Goal: Task Accomplishment & Management: Manage account settings

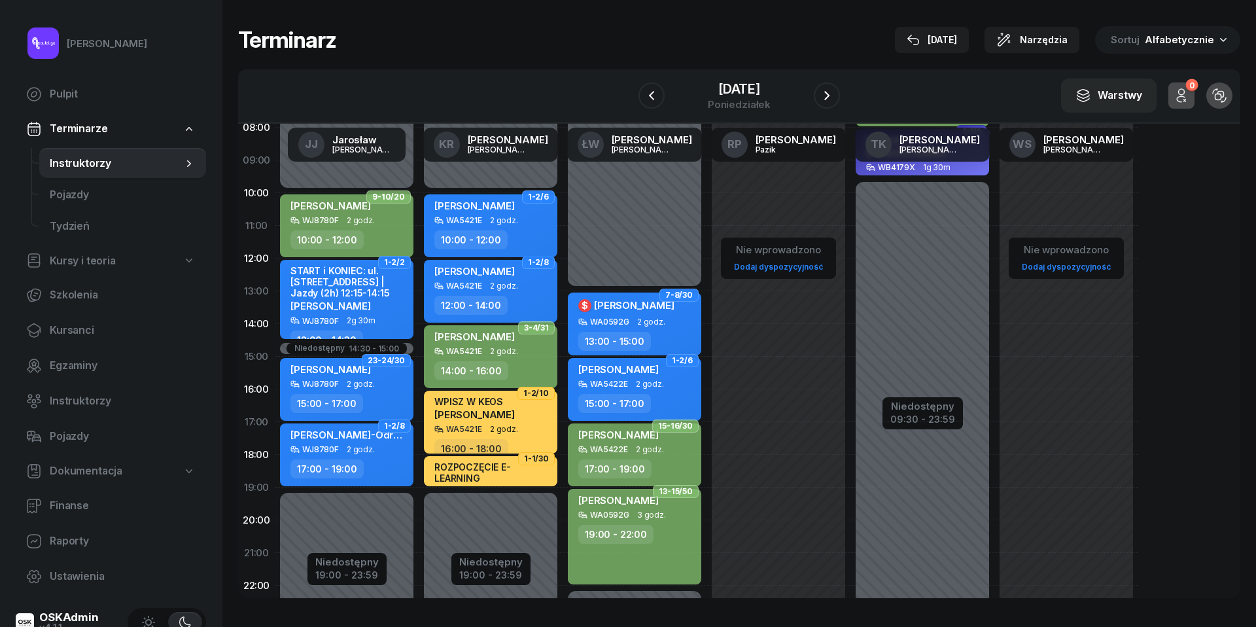
scroll to position [152, 0]
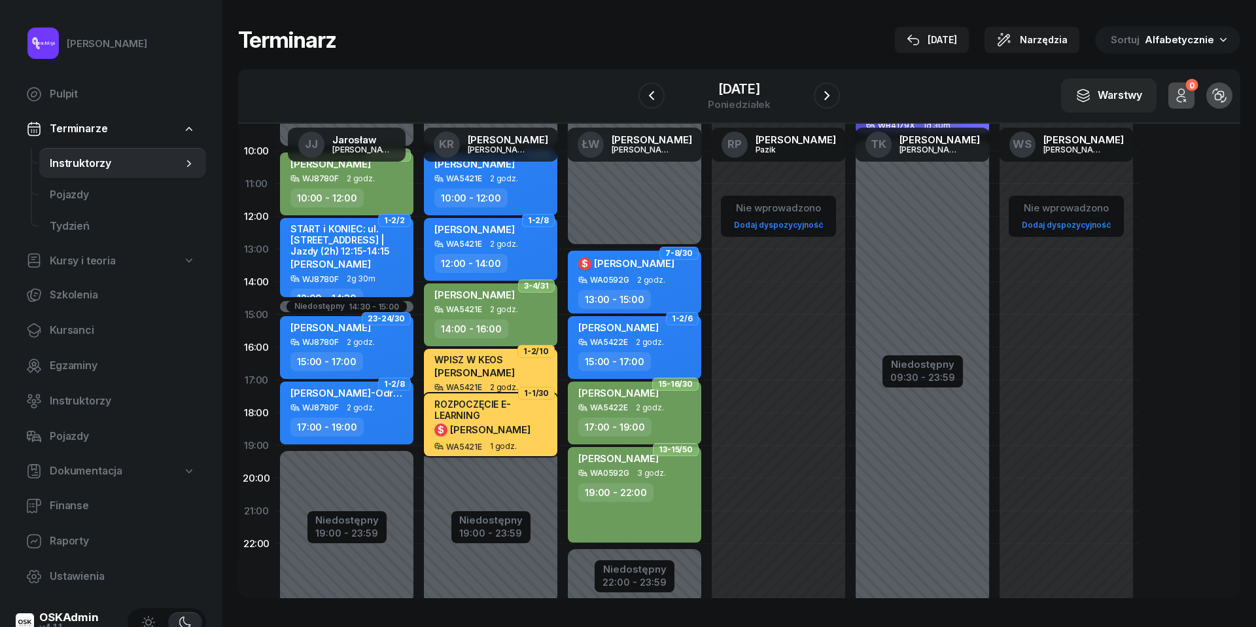
click at [522, 415] on div "ROZPOCZĘCIE E-LEARNING" at bounding box center [491, 409] width 115 height 22
select select "18"
select select "19"
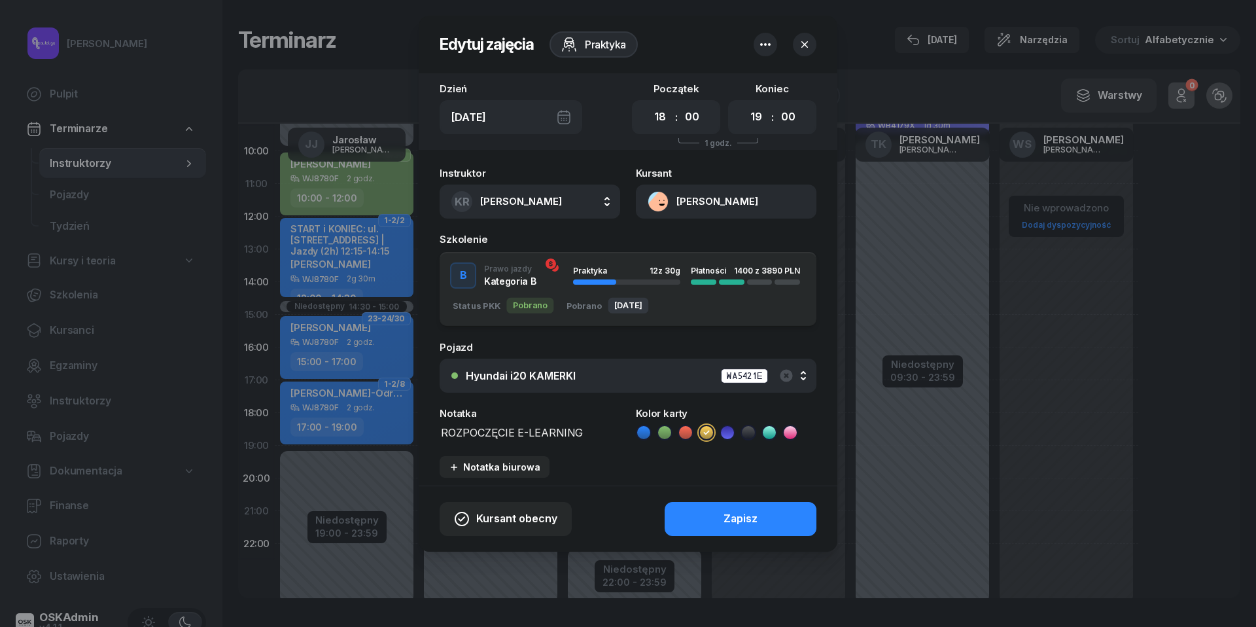
click at [661, 205] on button "[PERSON_NAME]" at bounding box center [726, 201] width 181 height 34
click at [683, 263] on div "512 488 077 [EMAIL_ADDRESS][DOMAIN_NAME]" at bounding box center [724, 288] width 171 height 50
click at [680, 244] on div "Otwórz profil" at bounding box center [678, 246] width 63 height 17
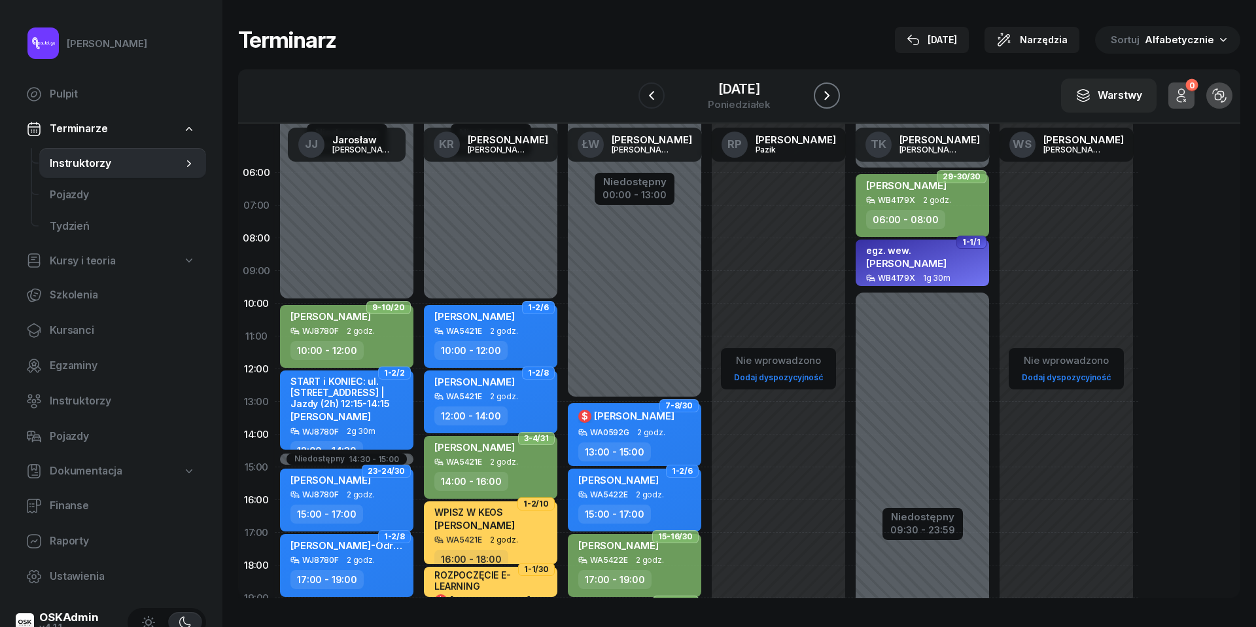
click at [829, 96] on icon "button" at bounding box center [826, 95] width 5 height 9
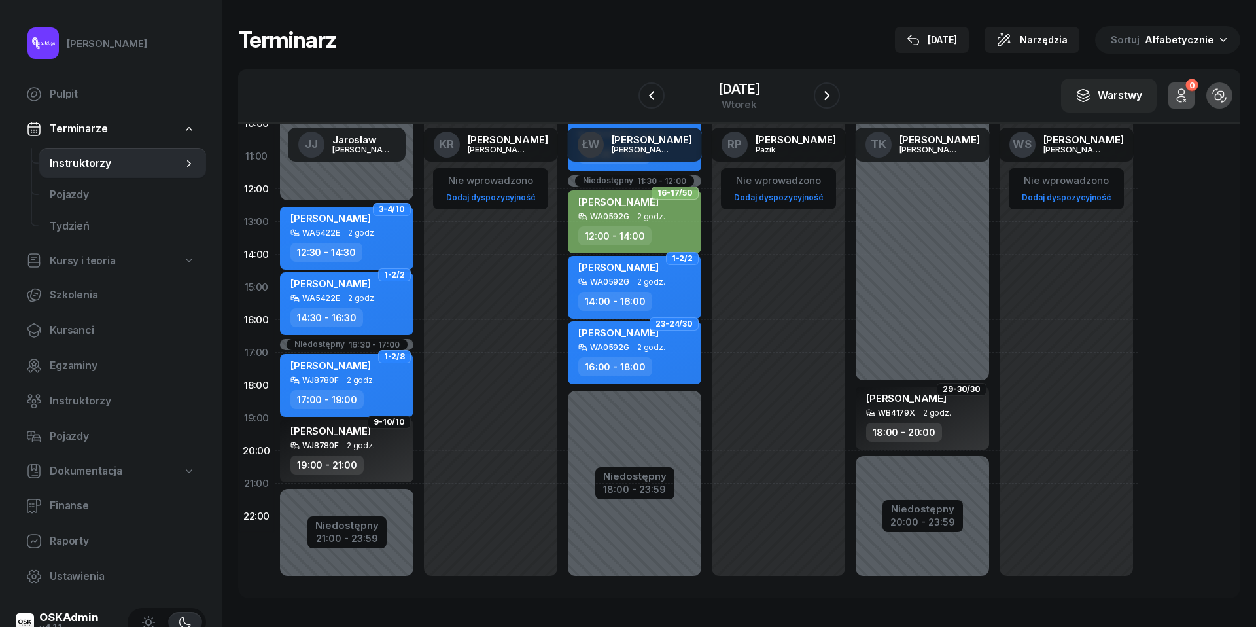
scroll to position [179, 0]
click at [835, 100] on icon "button" at bounding box center [827, 96] width 16 height 16
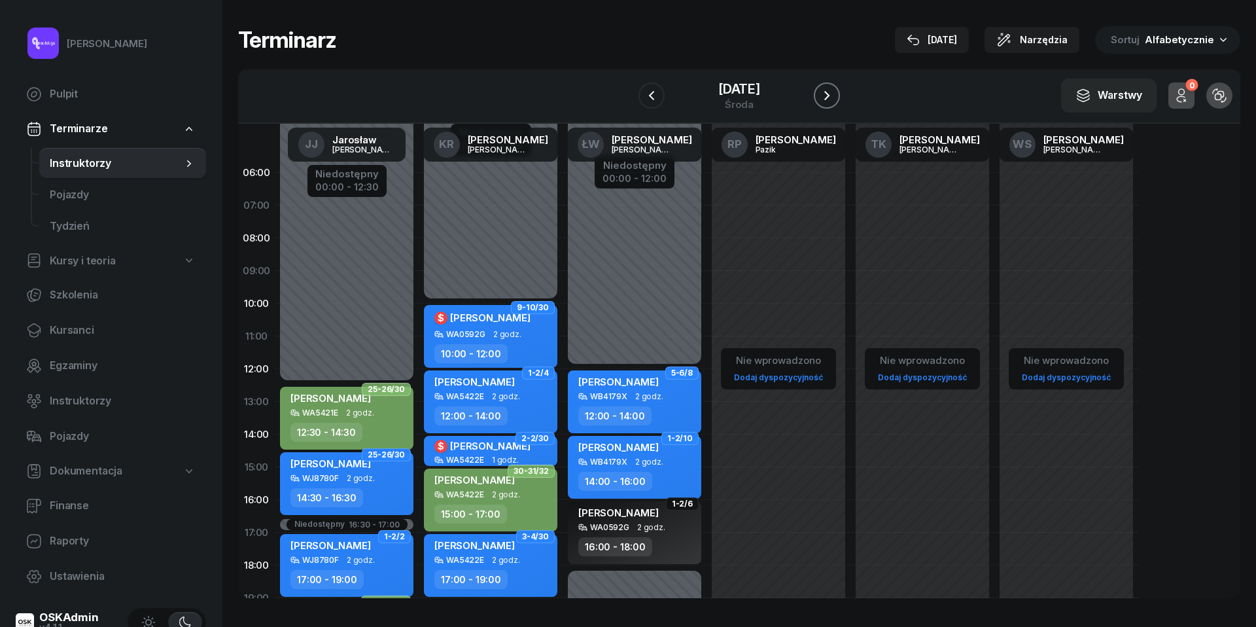
click at [829, 93] on icon "button" at bounding box center [826, 95] width 5 height 9
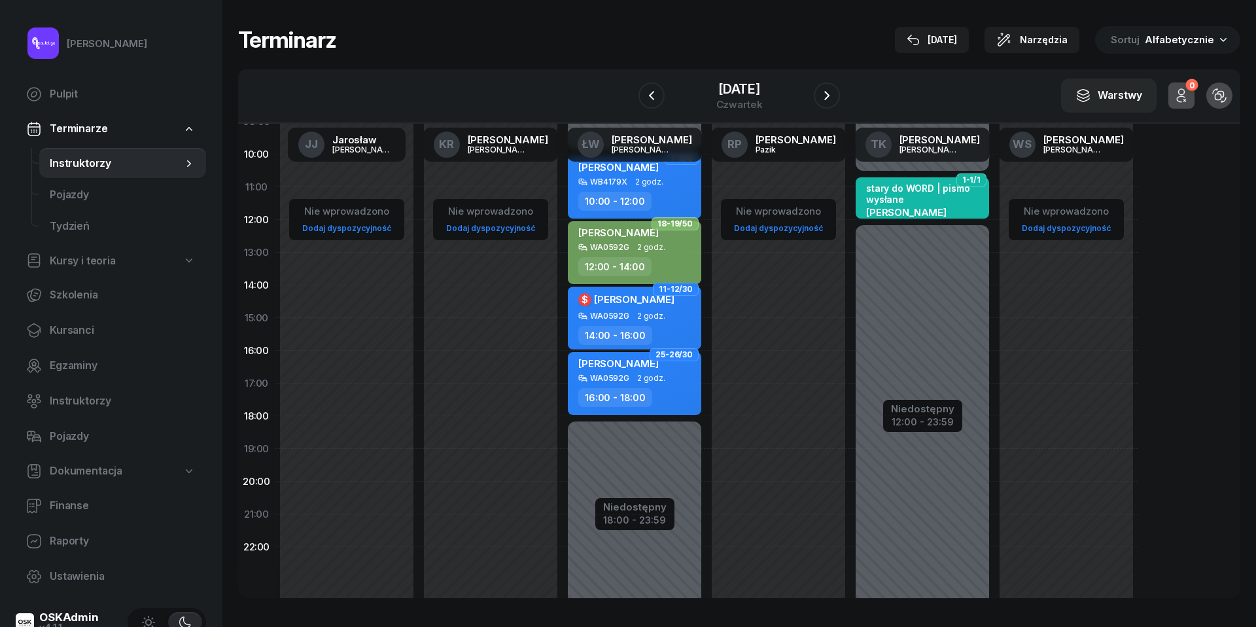
scroll to position [160, 0]
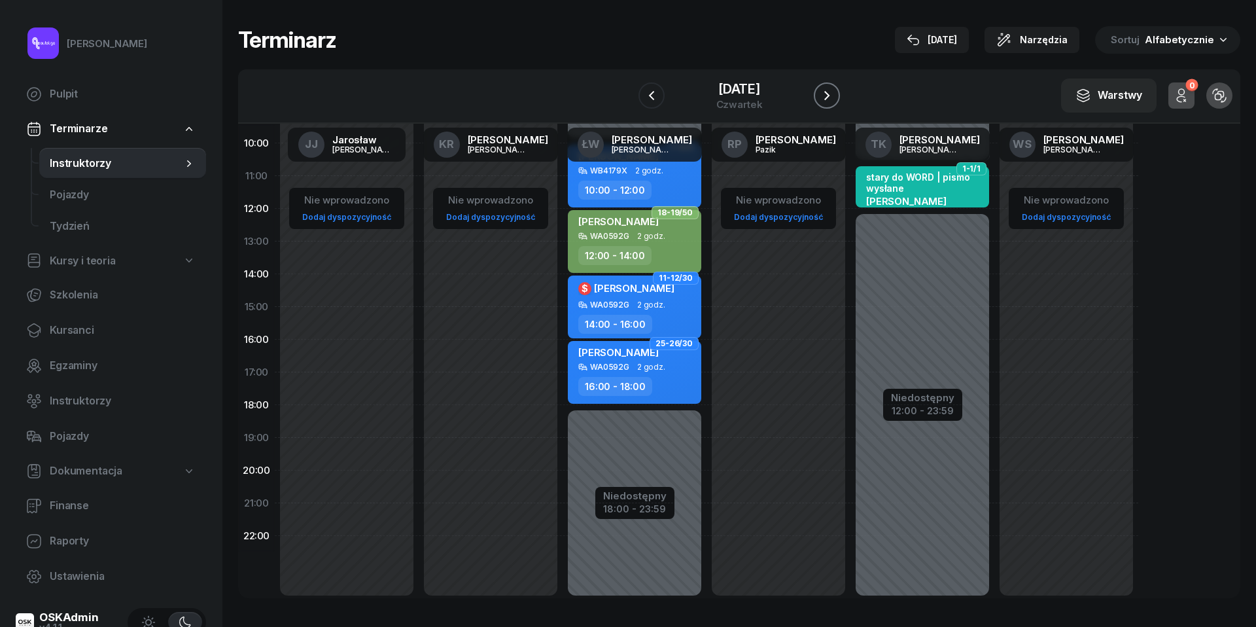
click at [833, 97] on icon "button" at bounding box center [827, 96] width 16 height 16
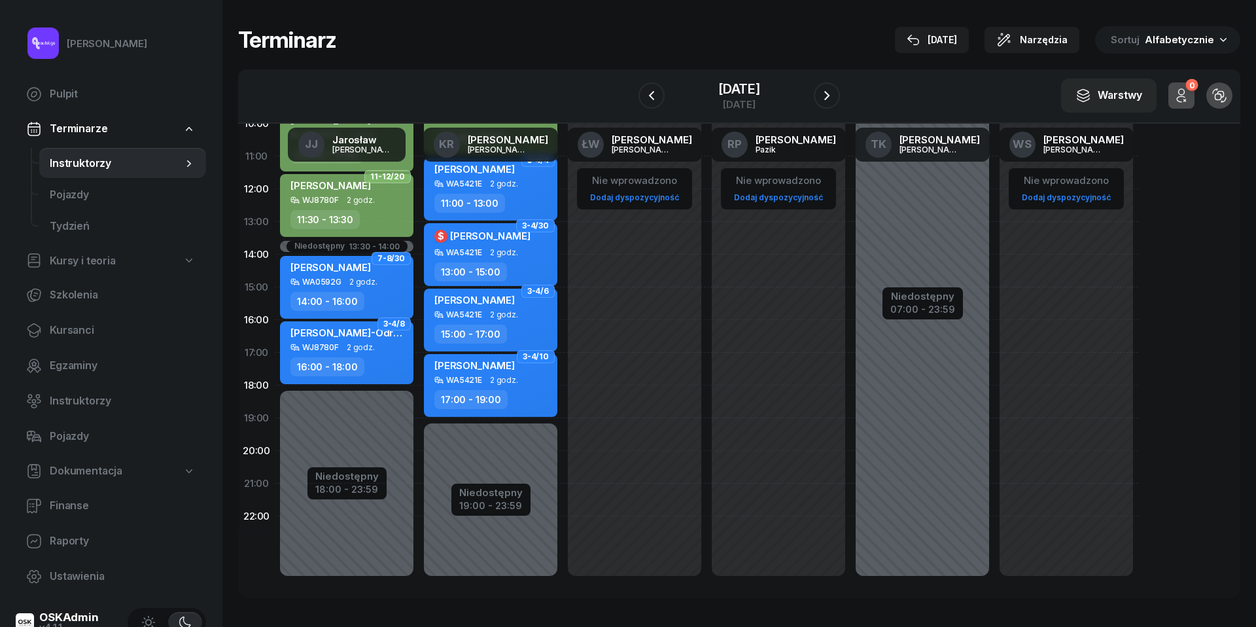
scroll to position [179, 0]
click at [833, 102] on icon "button" at bounding box center [827, 96] width 16 height 16
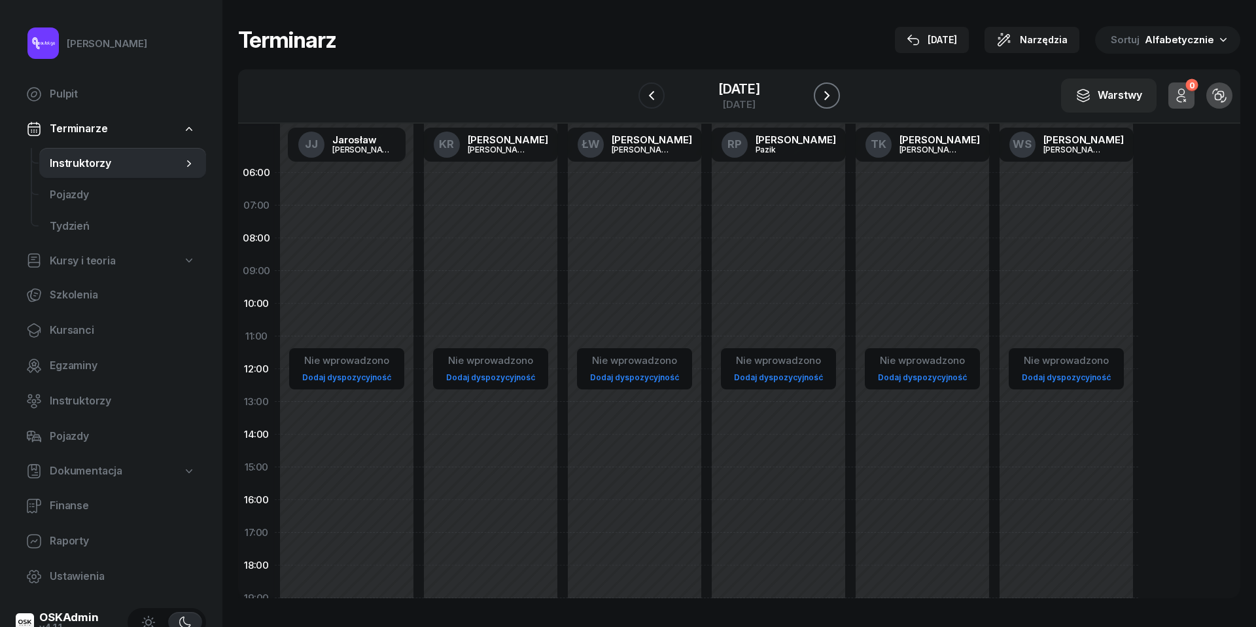
click at [827, 88] on icon "button" at bounding box center [827, 96] width 16 height 16
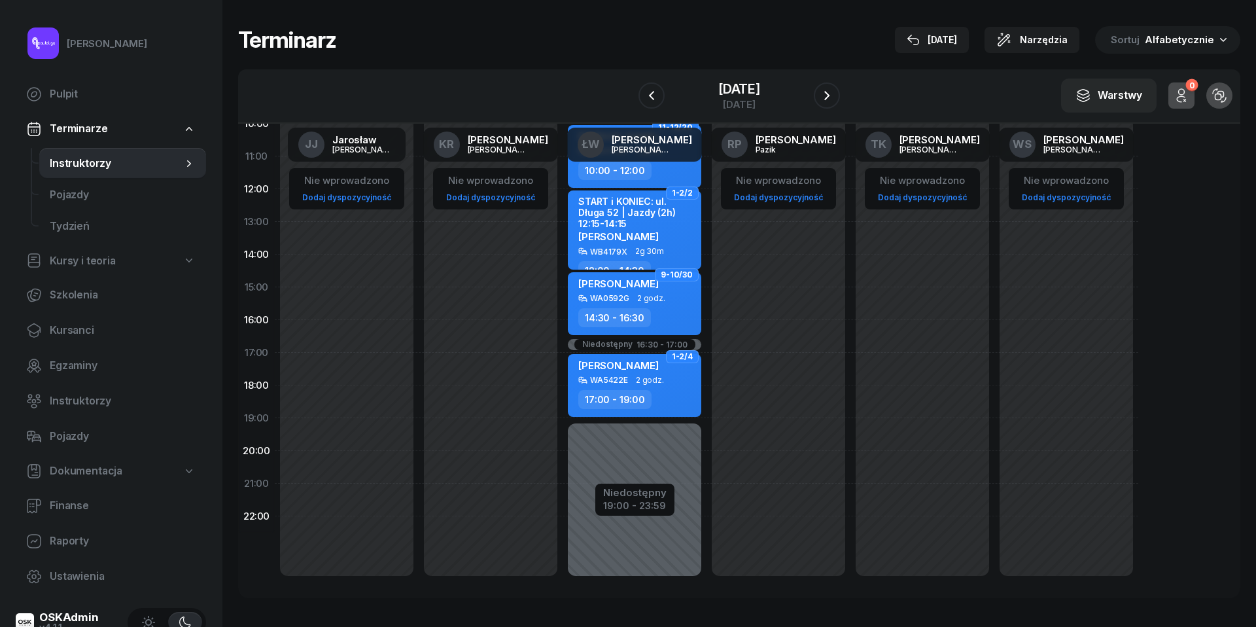
scroll to position [179, 0]
click at [832, 100] on icon "button" at bounding box center [827, 96] width 16 height 16
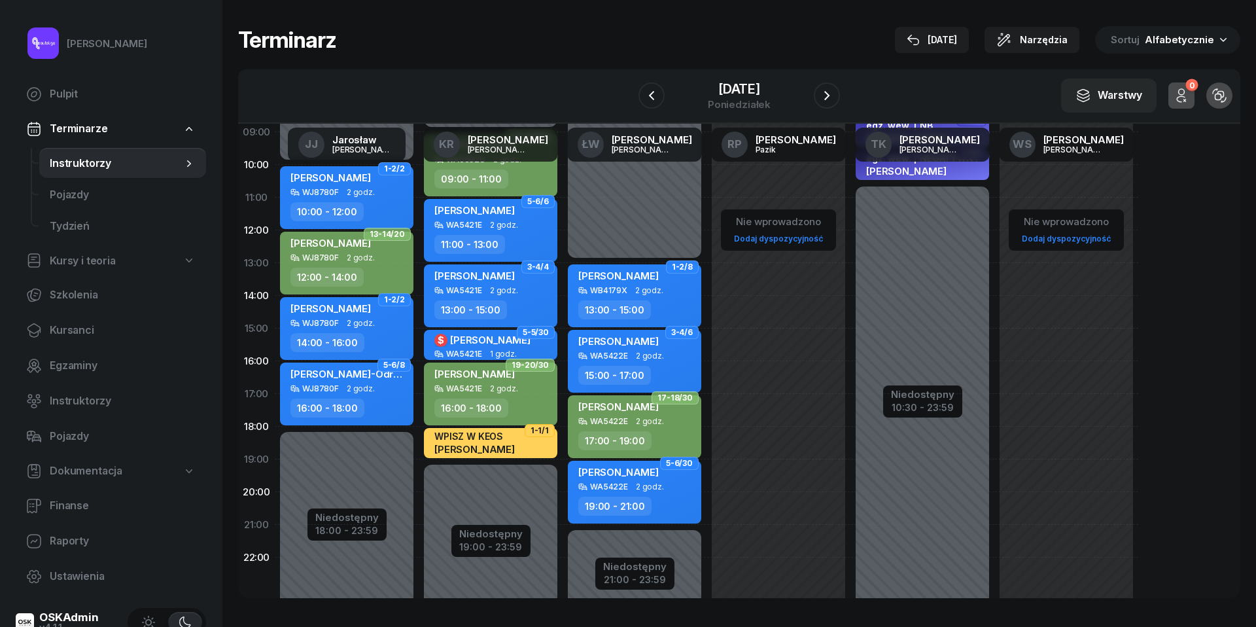
scroll to position [139, 0]
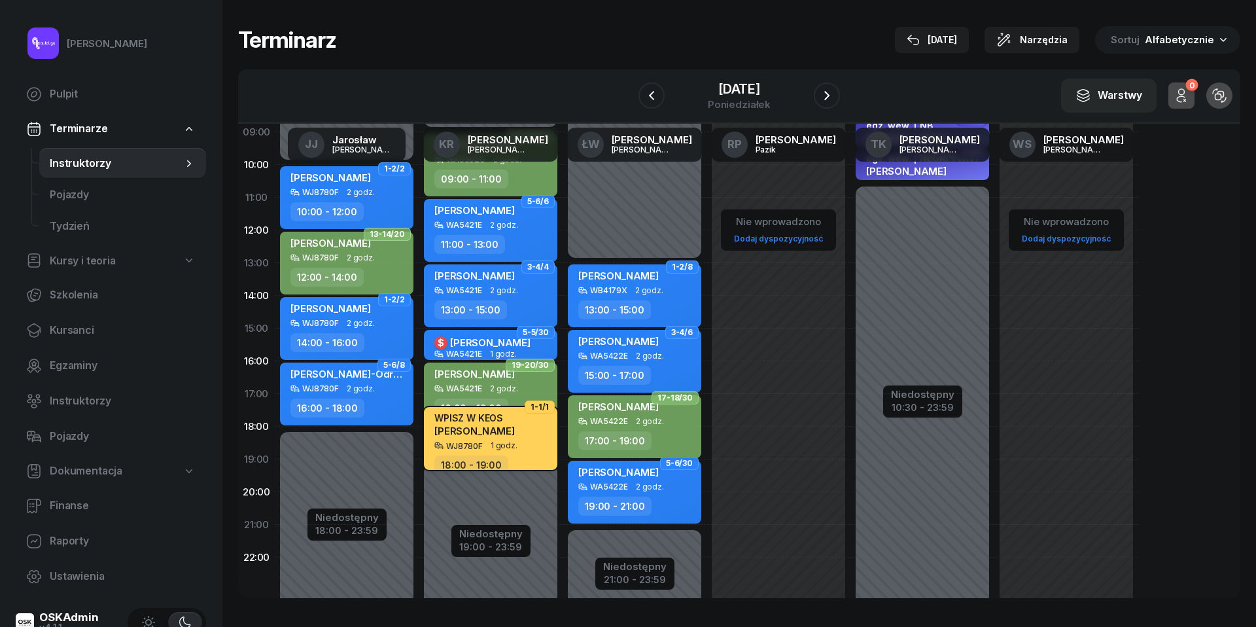
click at [482, 441] on div "WJ8780F 1 godz." at bounding box center [491, 445] width 115 height 9
select select "18"
select select "19"
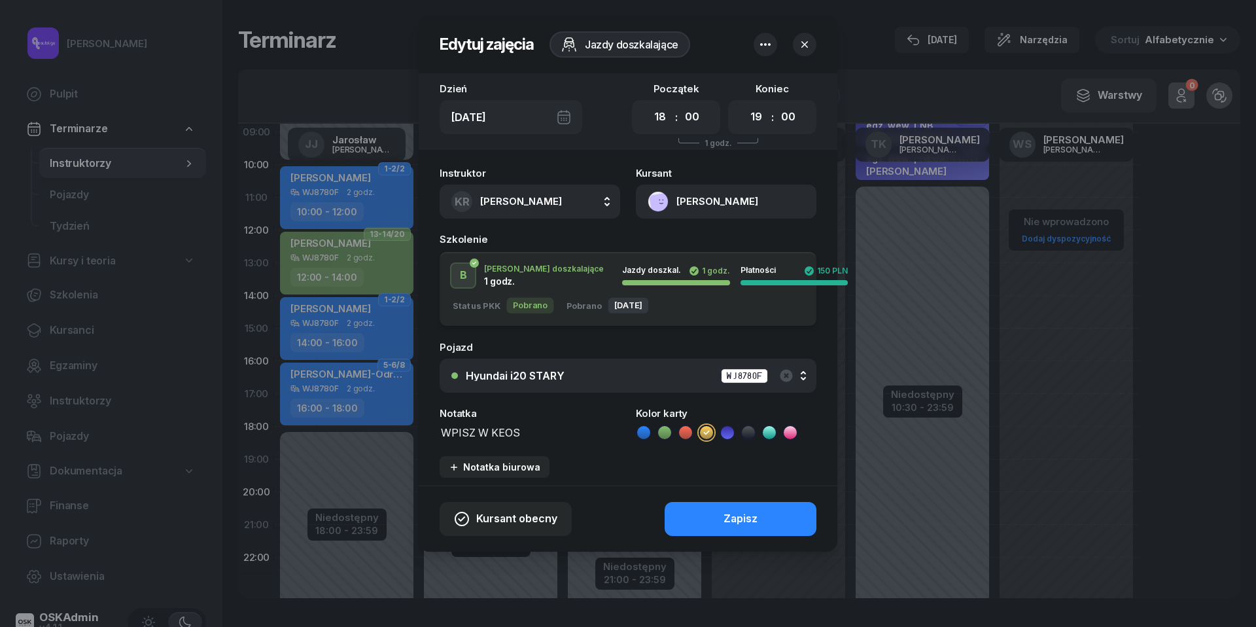
click at [662, 205] on button "[PERSON_NAME]" at bounding box center [726, 201] width 181 height 34
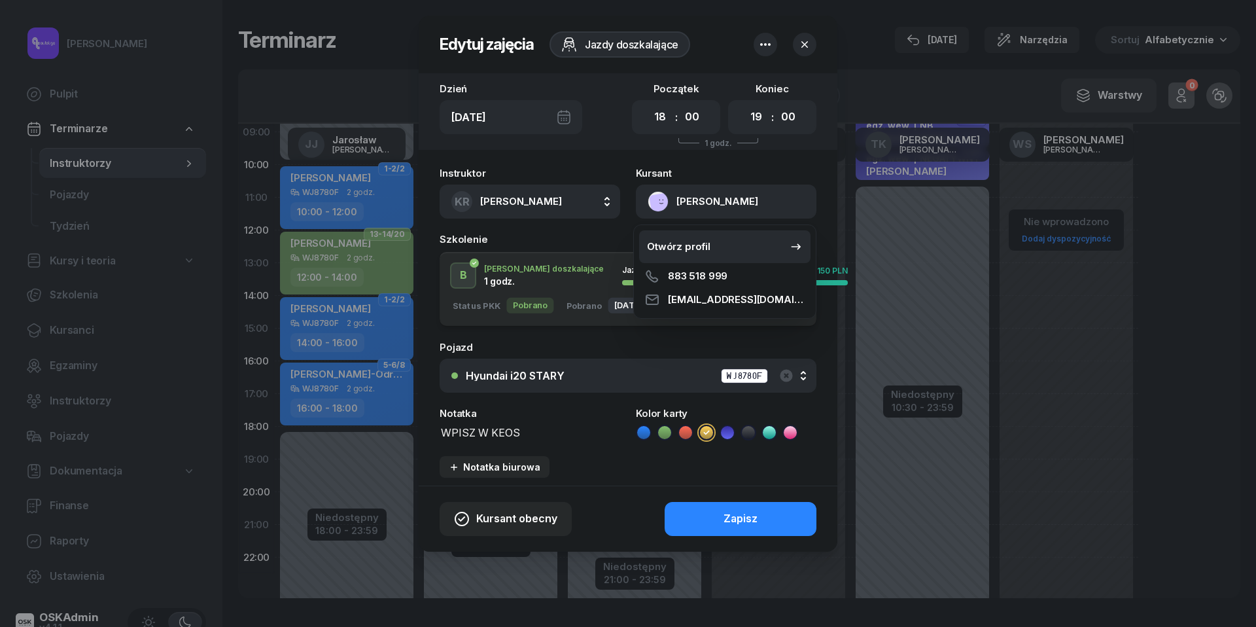
click at [674, 251] on div "Otwórz profil" at bounding box center [678, 246] width 63 height 17
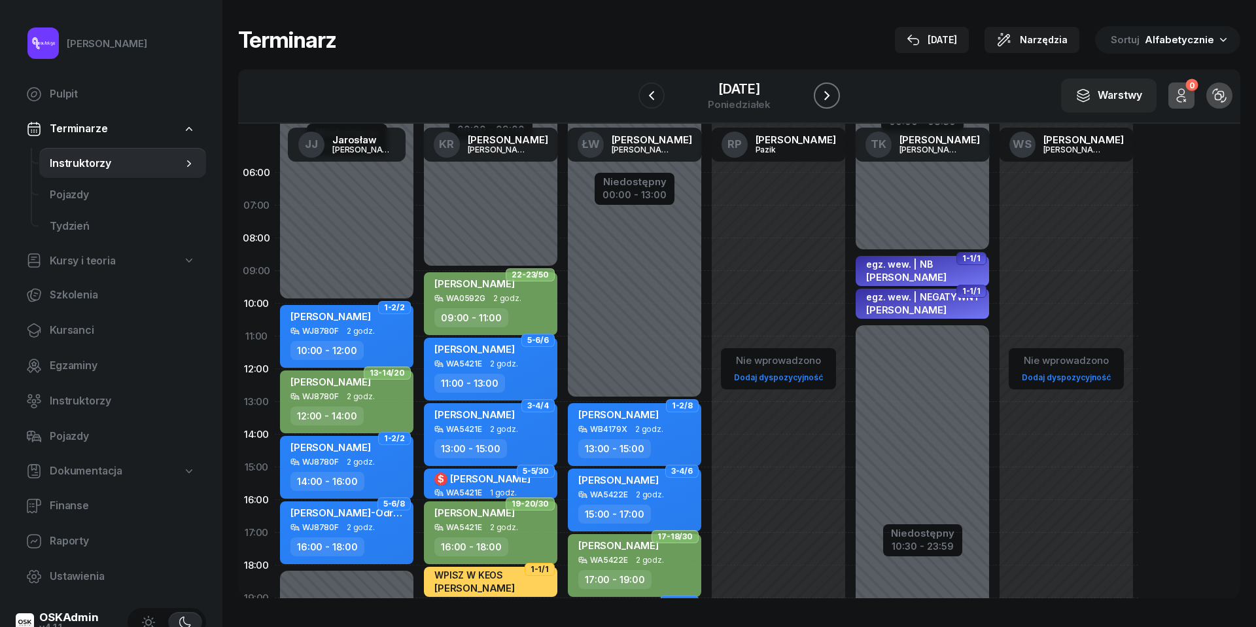
click at [826, 97] on icon "button" at bounding box center [827, 96] width 16 height 16
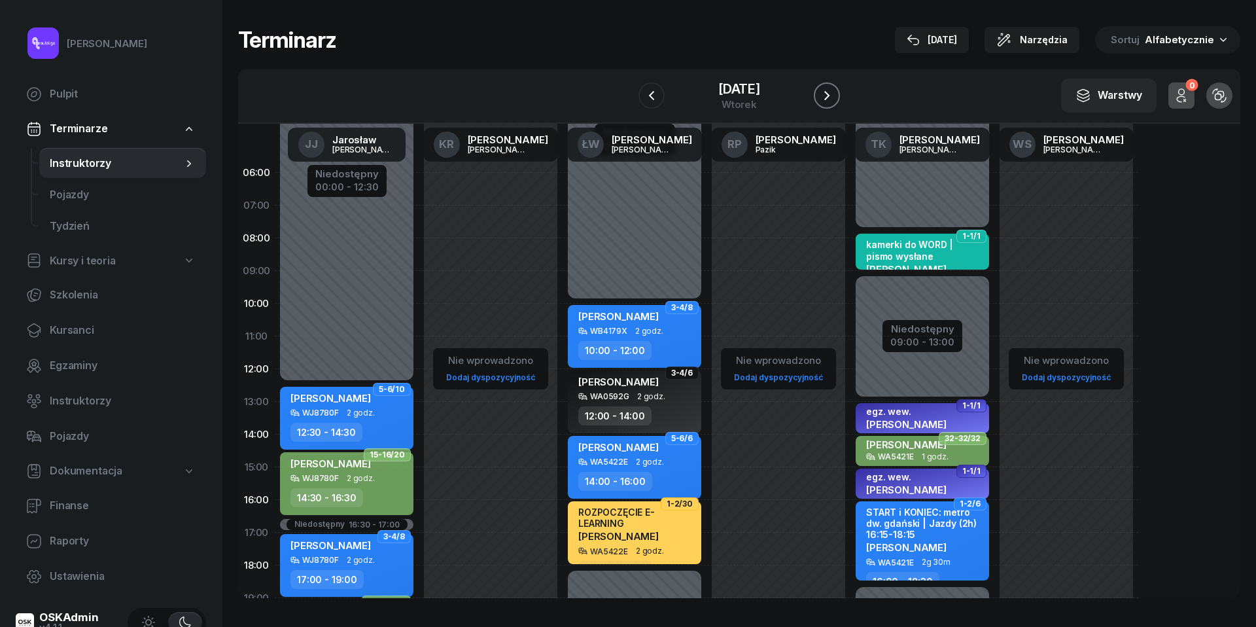
click at [840, 92] on button "button" at bounding box center [827, 95] width 26 height 26
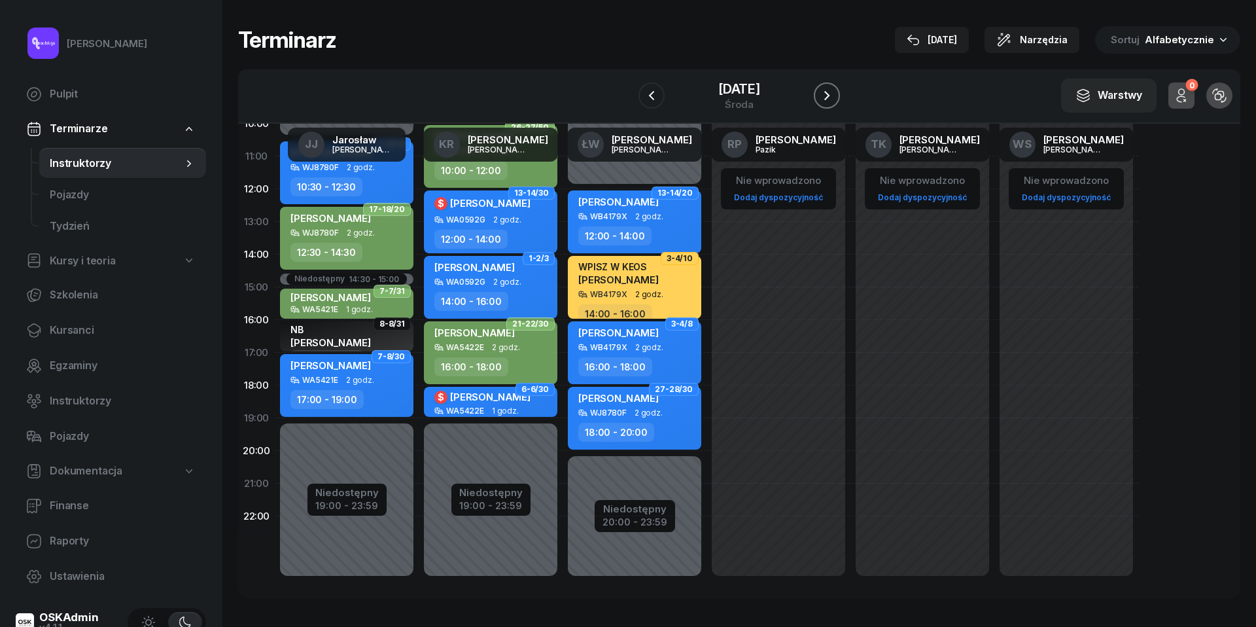
scroll to position [179, 0]
click at [833, 92] on icon "button" at bounding box center [827, 96] width 16 height 16
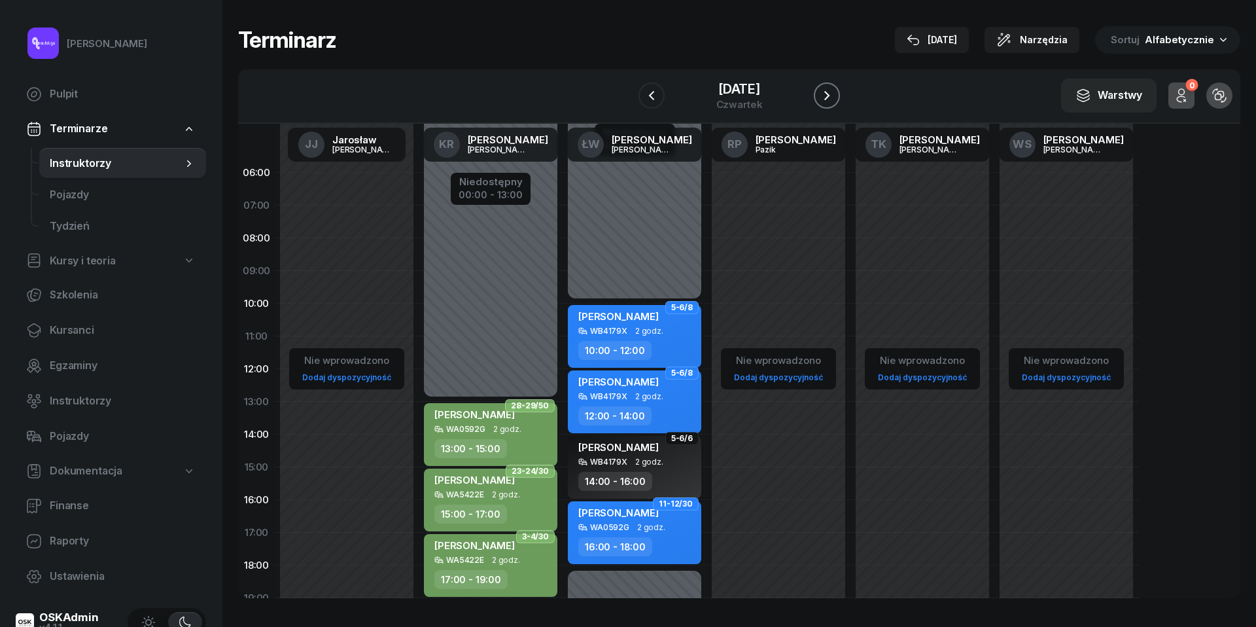
click at [831, 101] on icon "button" at bounding box center [827, 96] width 16 height 16
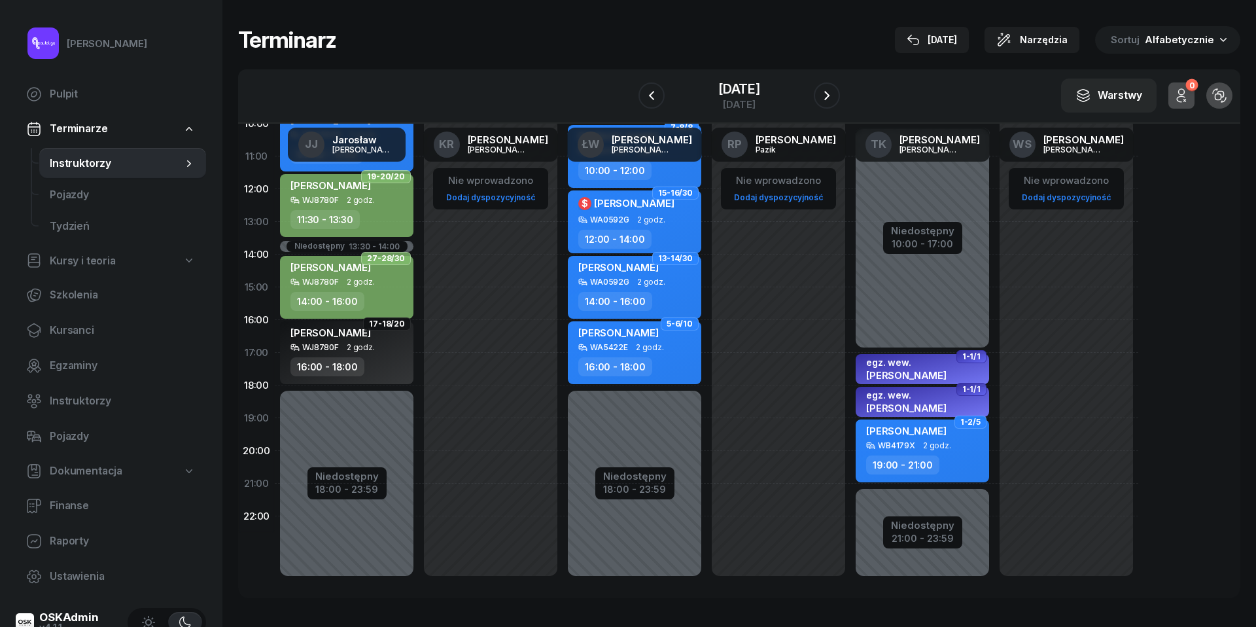
scroll to position [179, 0]
click at [835, 82] on button "button" at bounding box center [827, 95] width 26 height 26
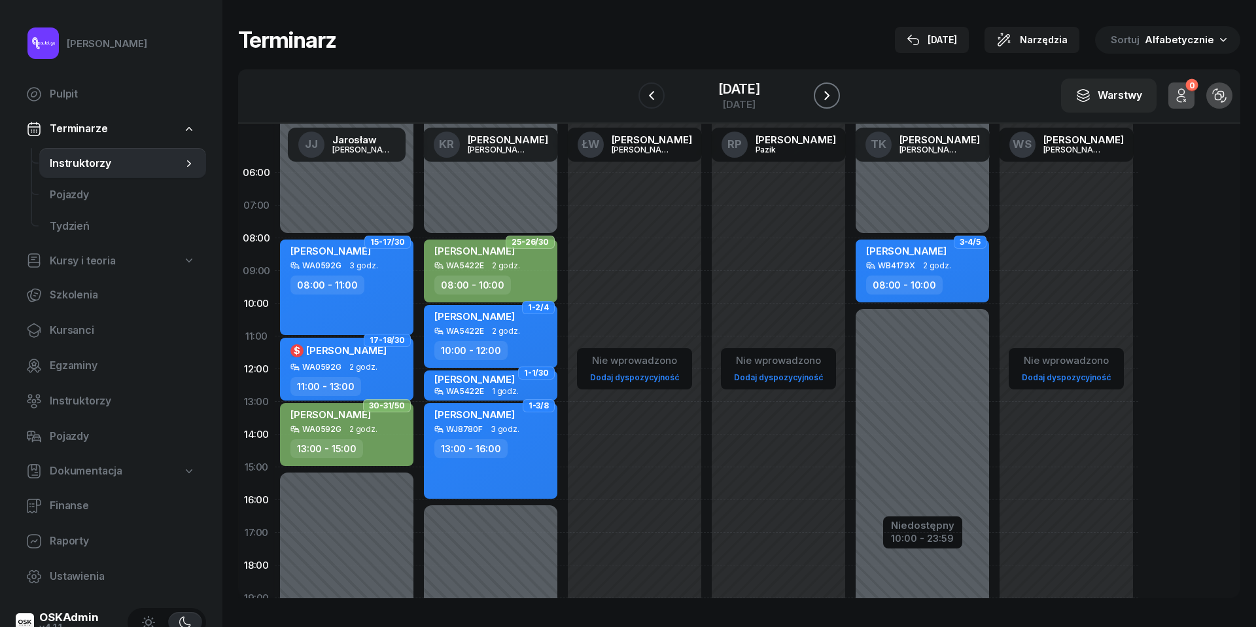
click at [835, 97] on icon "button" at bounding box center [827, 96] width 16 height 16
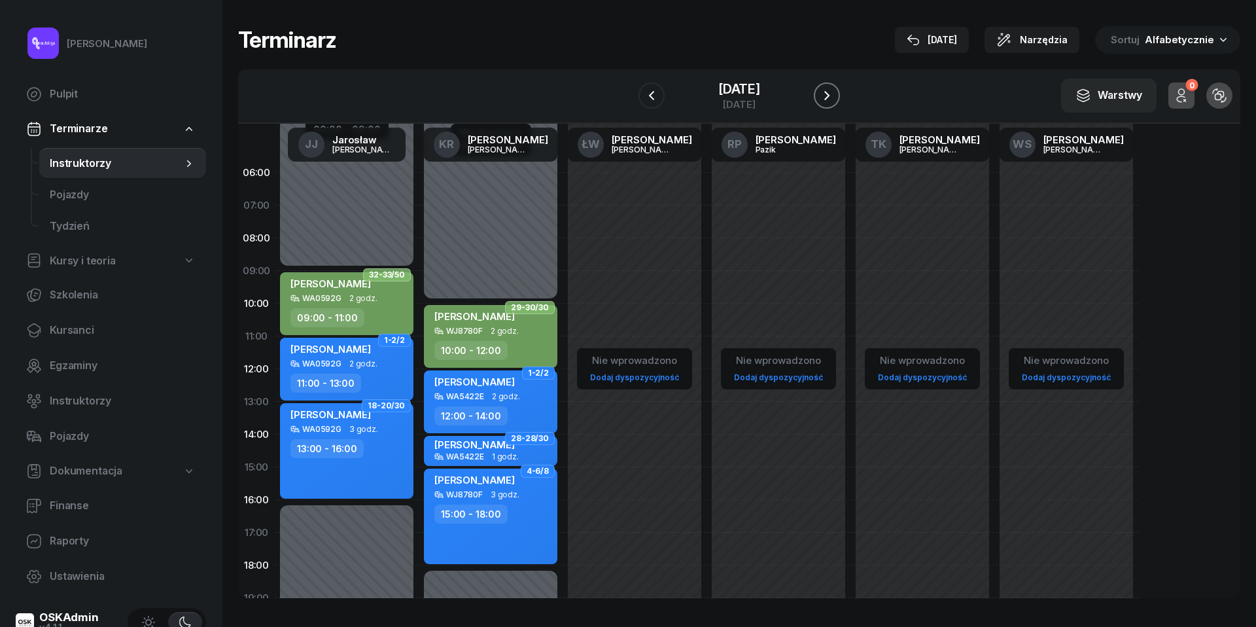
click at [835, 97] on icon "button" at bounding box center [827, 96] width 16 height 16
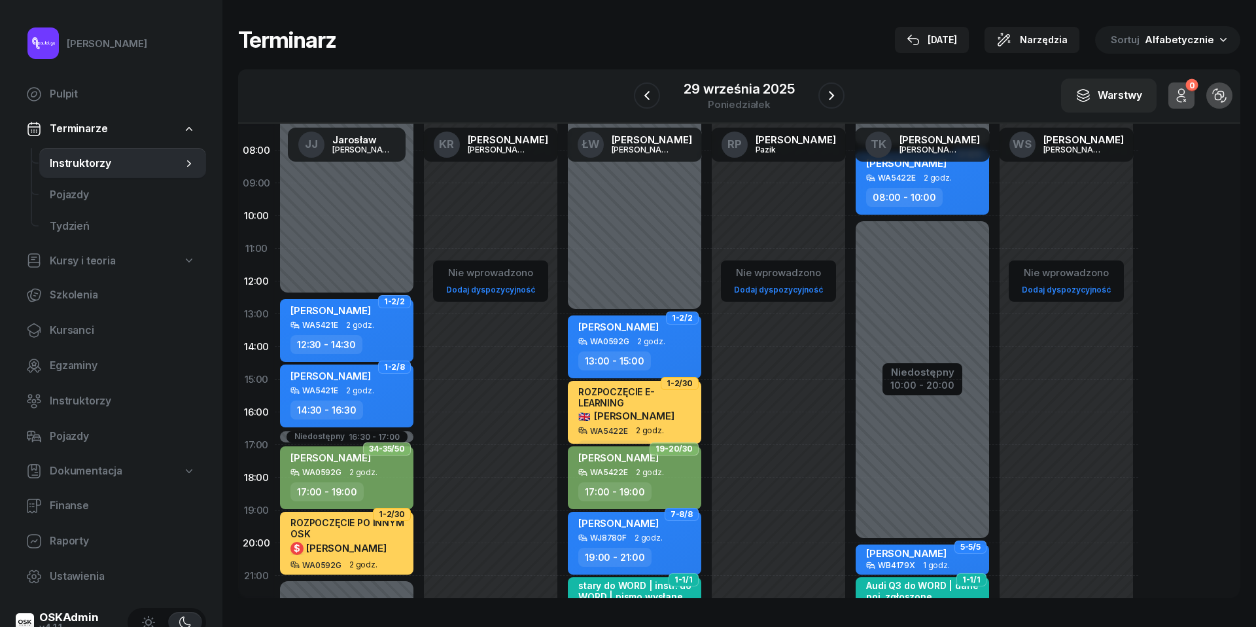
scroll to position [90, 0]
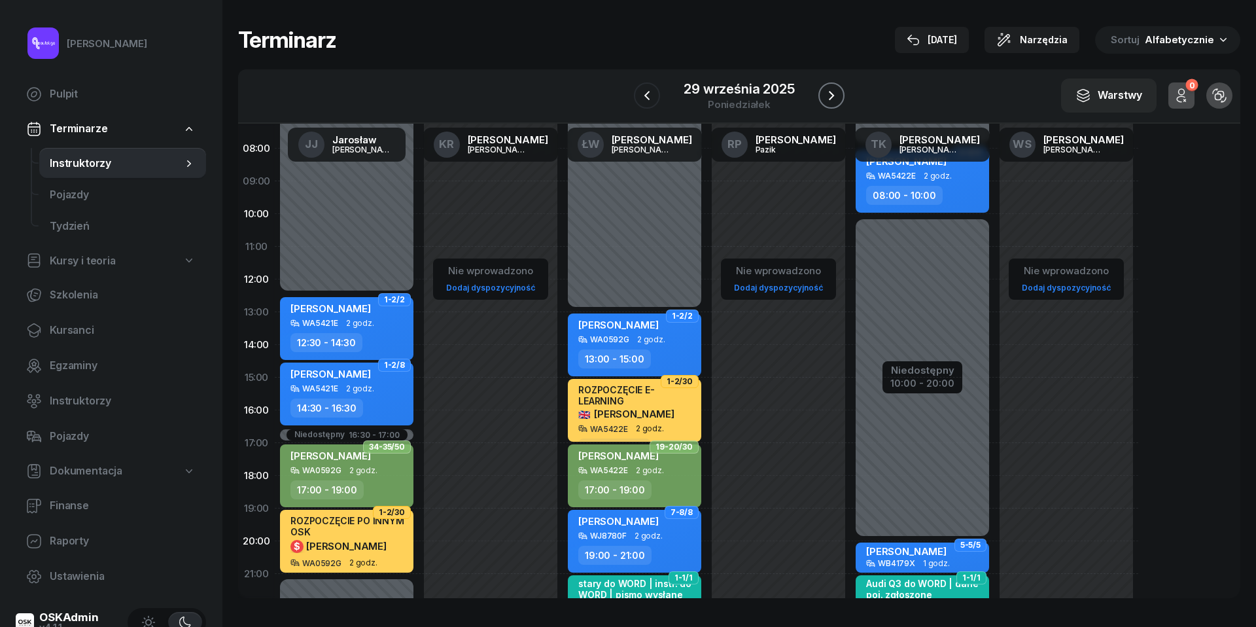
click at [829, 98] on icon "button" at bounding box center [831, 95] width 5 height 9
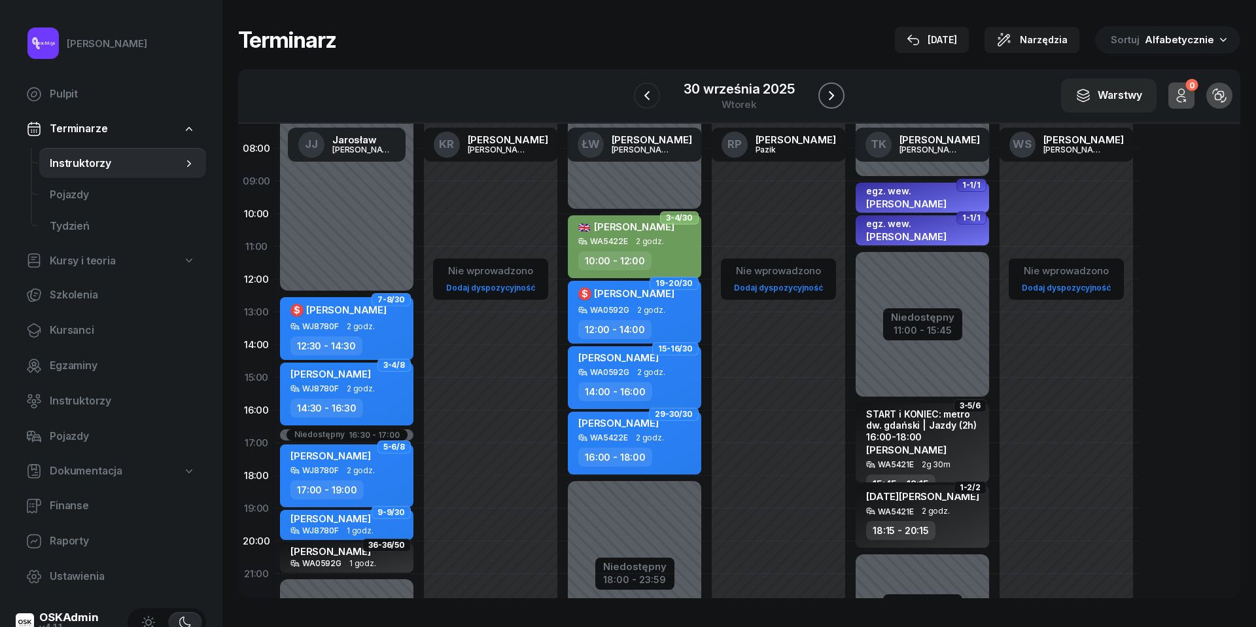
click at [833, 98] on icon "button" at bounding box center [832, 96] width 16 height 16
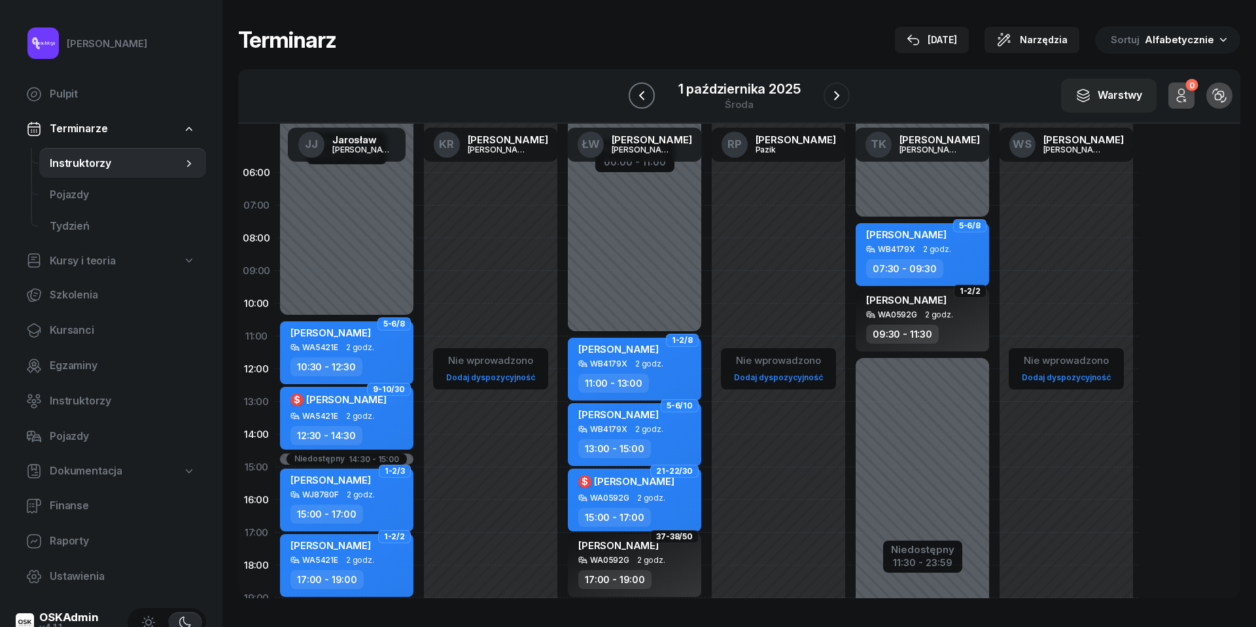
click at [644, 97] on icon "button" at bounding box center [642, 96] width 16 height 16
click at [644, 97] on icon "button" at bounding box center [647, 96] width 16 height 16
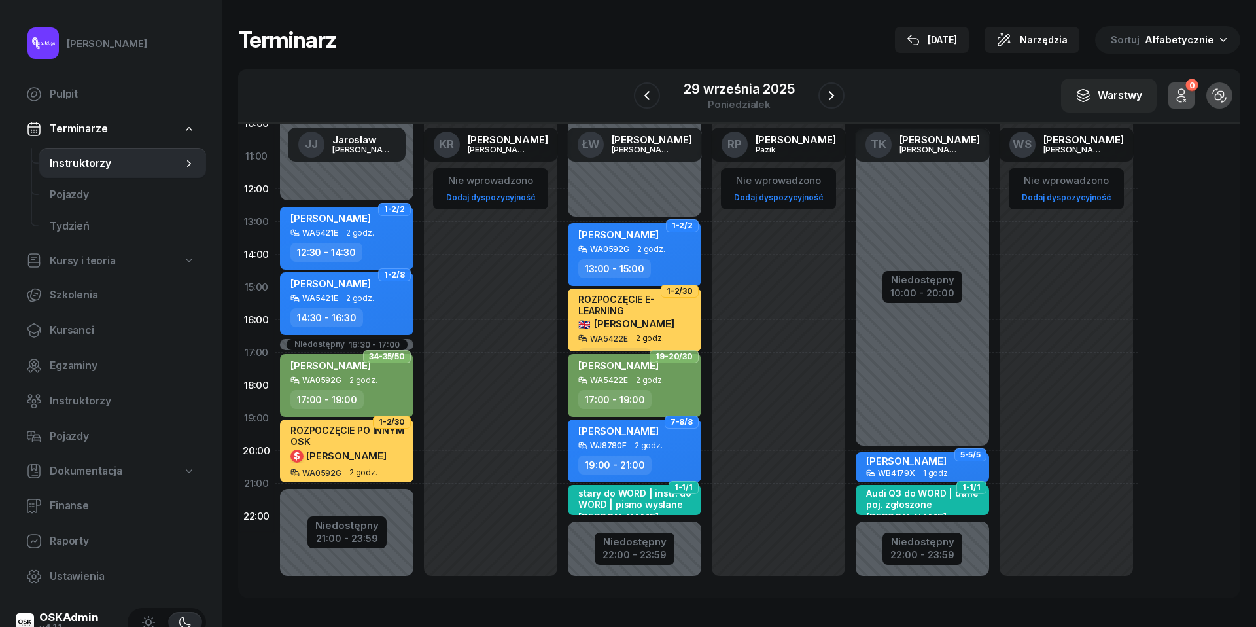
scroll to position [179, 0]
